Goal: Find specific page/section: Find specific page/section

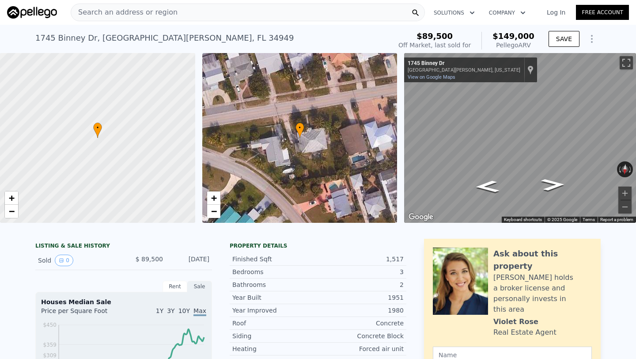
click at [319, 10] on div "Search an address or region" at bounding box center [248, 13] width 354 height 18
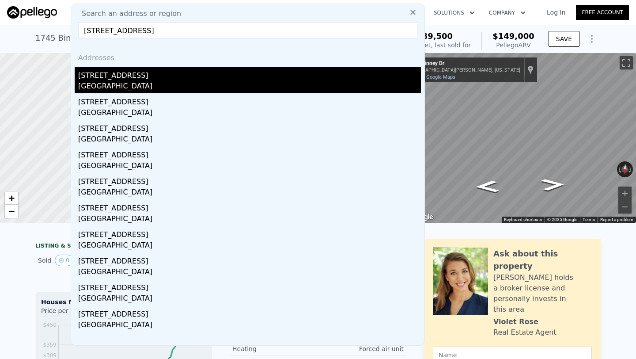
type input "[STREET_ADDRESS]"
click at [125, 80] on div "[STREET_ADDRESS]" at bounding box center [249, 74] width 343 height 14
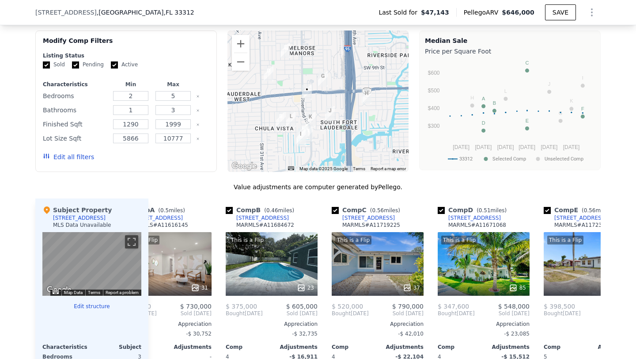
scroll to position [0, 41]
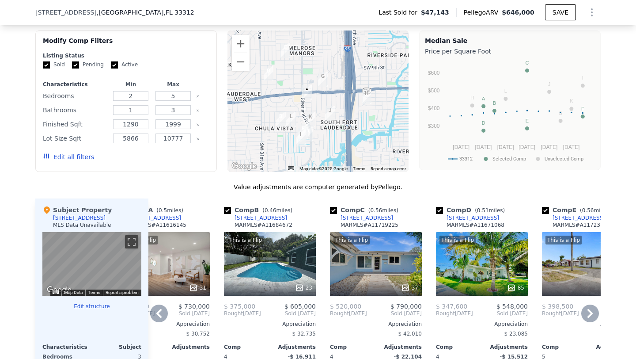
click at [440, 214] on input "checkbox" at bounding box center [439, 210] width 7 height 7
checkbox input "false"
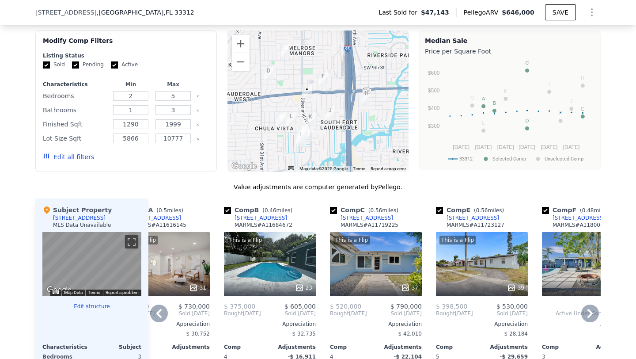
click at [440, 214] on input "checkbox" at bounding box center [439, 210] width 7 height 7
checkbox input "false"
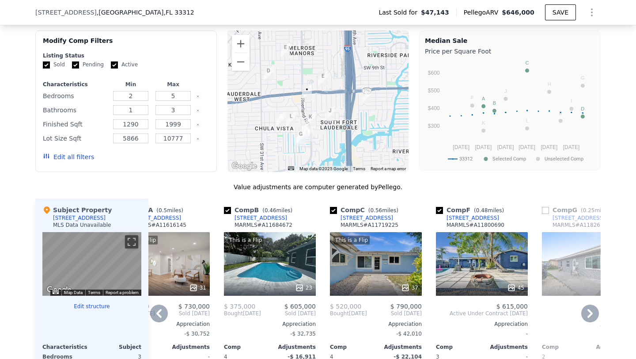
click at [439, 214] on input "checkbox" at bounding box center [439, 210] width 7 height 7
checkbox input "false"
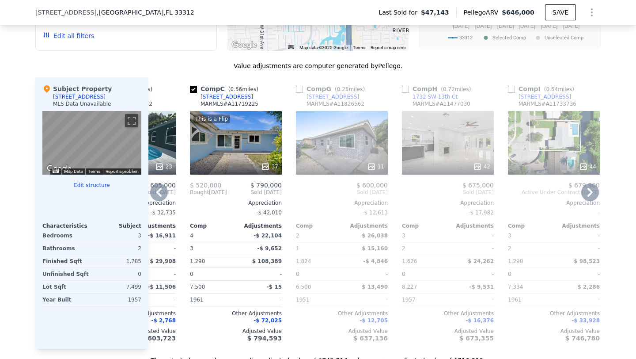
scroll to position [823, 0]
click at [301, 92] on input "checkbox" at bounding box center [299, 88] width 7 height 7
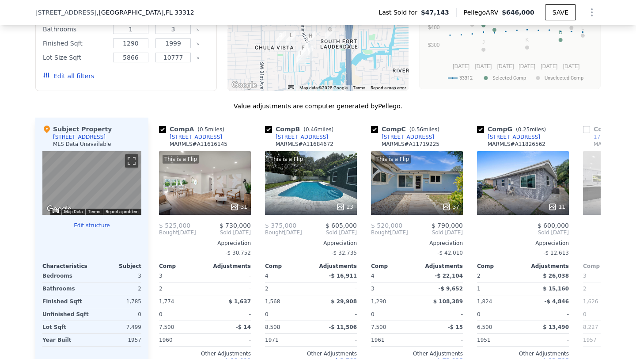
scroll to position [784, 0]
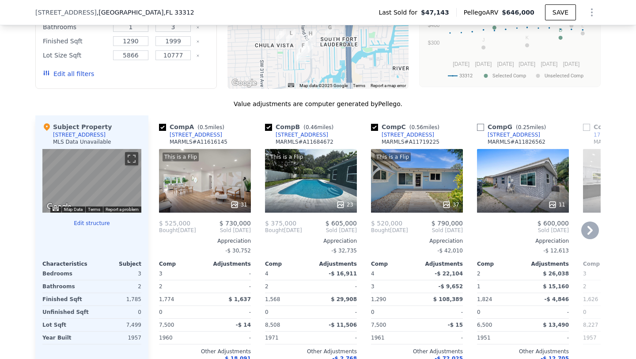
checkbox input "false"
checkbox input "true"
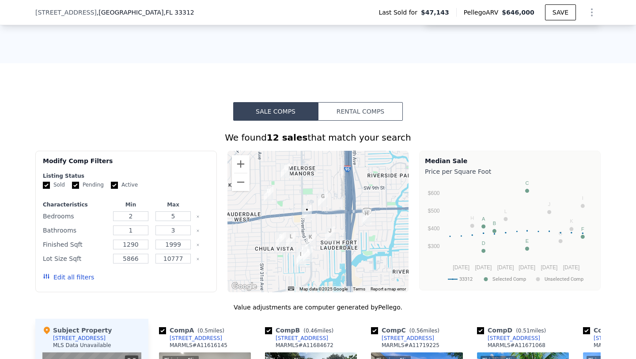
scroll to position [601, 0]
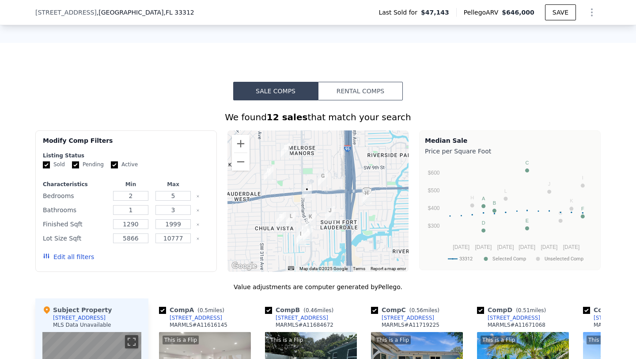
click at [76, 261] on button "Edit all filters" at bounding box center [68, 256] width 51 height 9
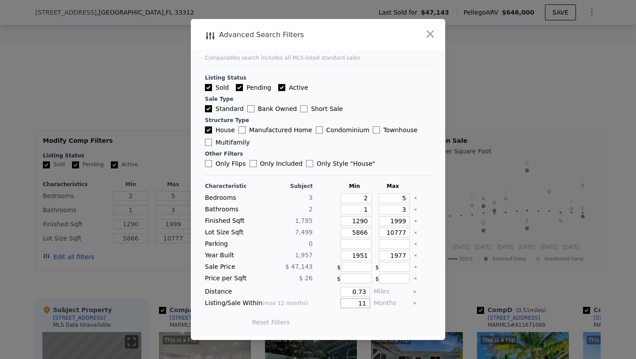
drag, startPoint x: 367, startPoint y: 303, endPoint x: 352, endPoint y: 303, distance: 15.0
click at [352, 303] on input "11" at bounding box center [356, 303] width 30 height 10
type input "6"
click at [359, 322] on button "Update Search" at bounding box center [367, 322] width 67 height 12
checkbox input "false"
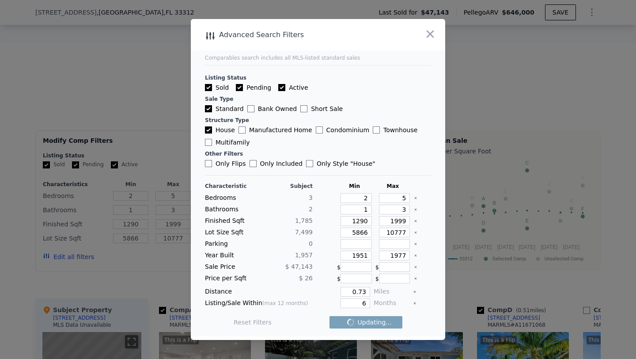
checkbox input "false"
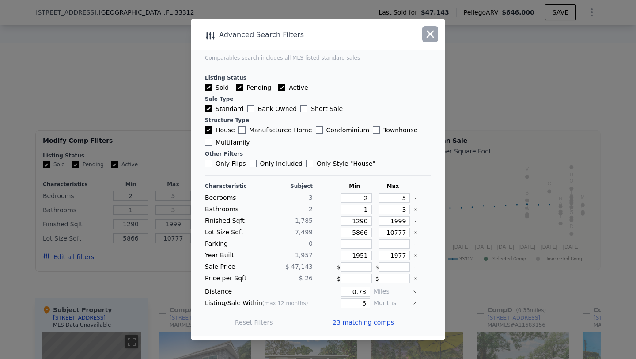
click at [432, 35] on icon "button" at bounding box center [430, 34] width 12 height 12
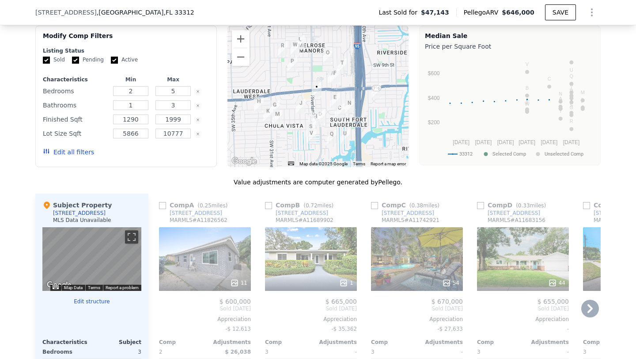
scroll to position [707, 0]
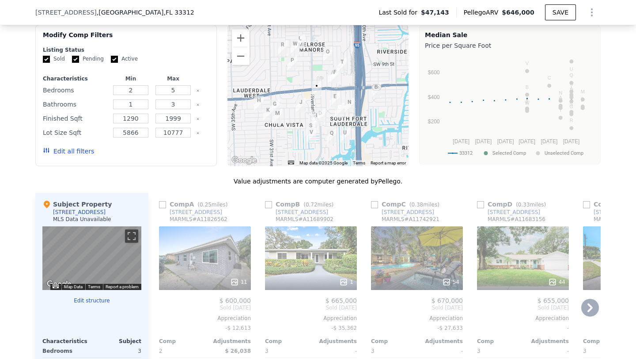
click at [373, 208] on input "checkbox" at bounding box center [374, 204] width 7 height 7
checkbox input "true"
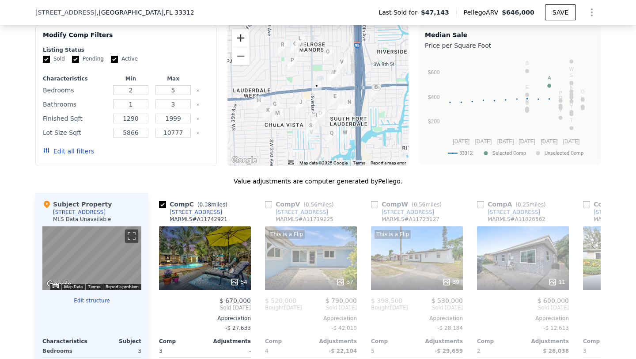
click at [239, 46] on button "Zoom in" at bounding box center [241, 38] width 18 height 18
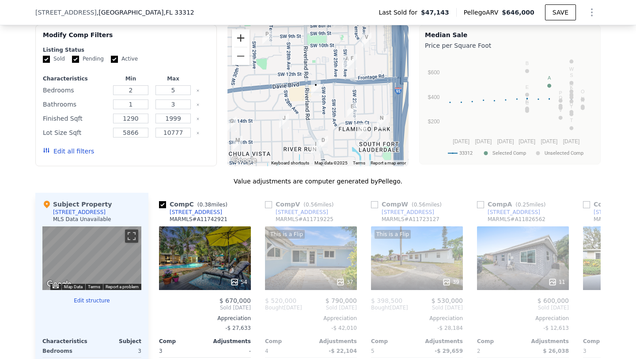
click at [239, 46] on button "Zoom in" at bounding box center [241, 38] width 18 height 18
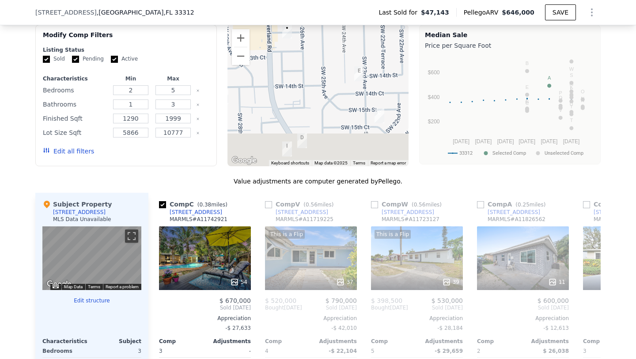
drag, startPoint x: 332, startPoint y: 118, endPoint x: 294, endPoint y: 40, distance: 87.1
click at [294, 40] on div at bounding box center [318, 95] width 182 height 141
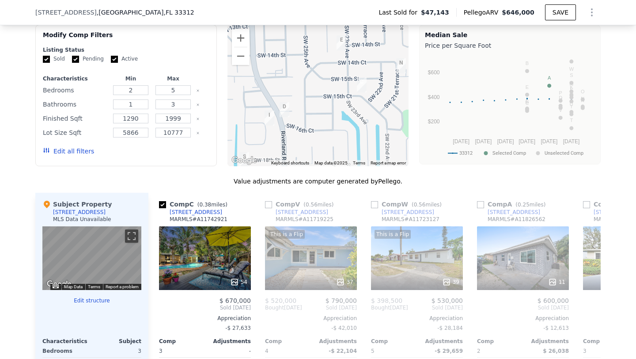
click at [341, 50] on img "1417 SW 23rd Ave" at bounding box center [342, 42] width 10 height 15
click at [243, 64] on button "Zoom out" at bounding box center [241, 56] width 18 height 18
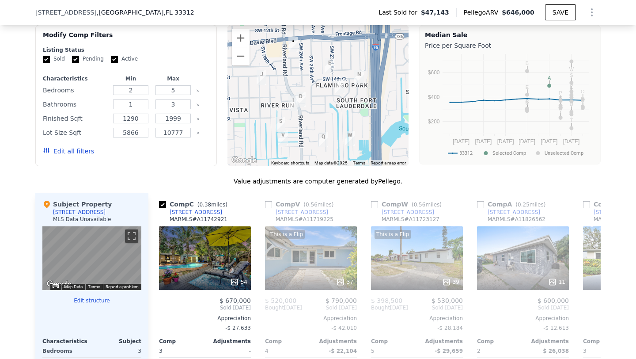
click at [330, 72] on img "1417 SW 23rd Ave" at bounding box center [330, 65] width 10 height 15
click at [360, 83] on img "1480 SW 21st Ter" at bounding box center [359, 77] width 10 height 15
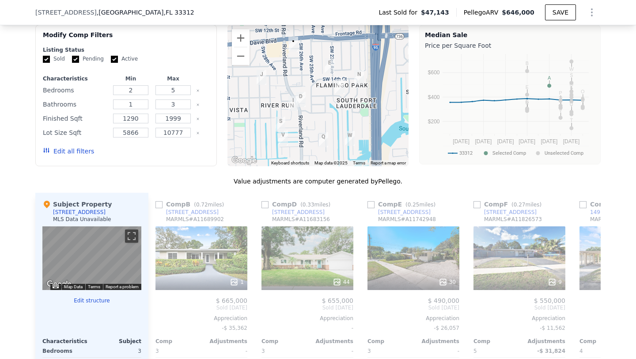
scroll to position [0, 433]
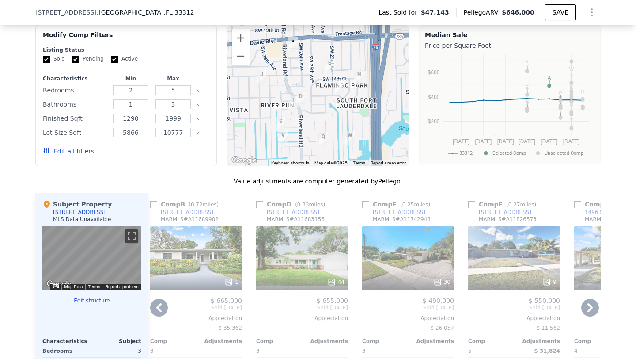
click at [365, 208] on input "checkbox" at bounding box center [365, 204] width 7 height 7
checkbox input "true"
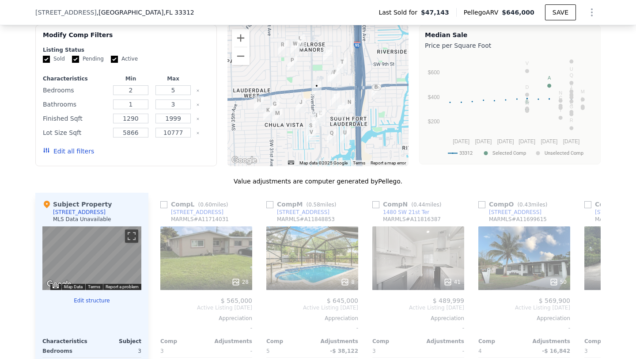
scroll to position [0, 1167]
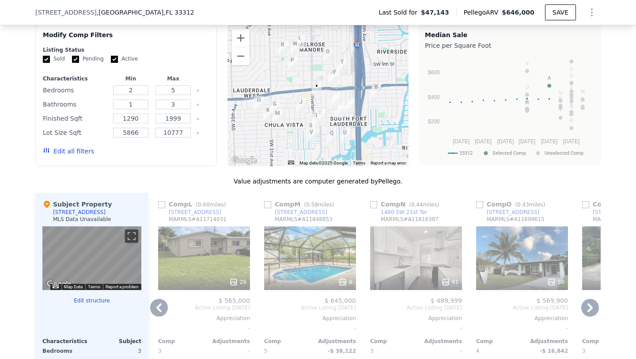
click at [374, 208] on input "checkbox" at bounding box center [373, 204] width 7 height 7
checkbox input "true"
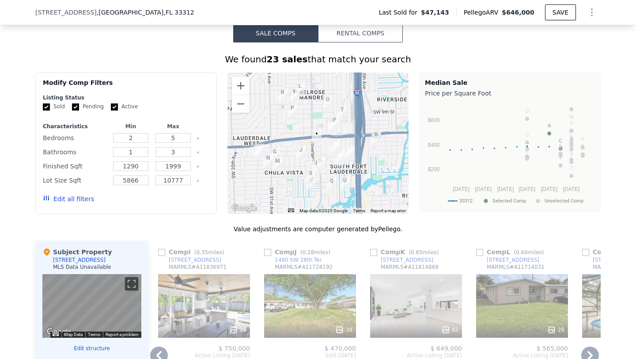
scroll to position [648, 0]
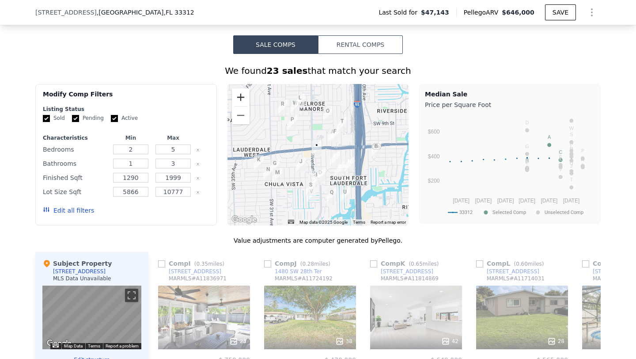
click at [242, 105] on button "Zoom in" at bounding box center [241, 97] width 18 height 18
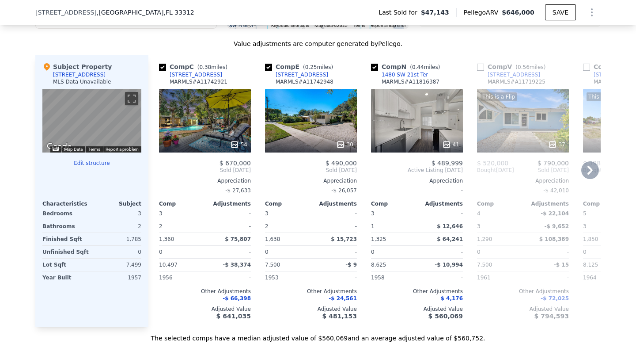
scroll to position [845, 0]
